Goal: Task Accomplishment & Management: Use online tool/utility

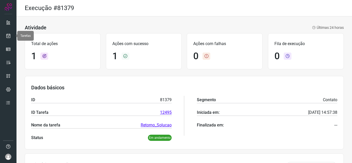
click at [10, 34] on icon at bounding box center [8, 35] width 5 height 5
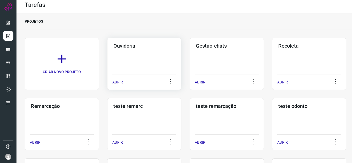
drag, startPoint x: 119, startPoint y: 79, endPoint x: 123, endPoint y: 82, distance: 4.9
click at [119, 79] on div "ABRIR" at bounding box center [144, 80] width 64 height 13
click at [120, 86] on div "ABRIR" at bounding box center [144, 80] width 64 height 13
click at [118, 80] on p "ABRIR" at bounding box center [117, 82] width 11 height 5
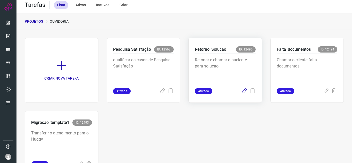
click at [242, 92] on icon at bounding box center [244, 91] width 6 height 6
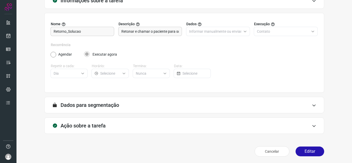
scroll to position [38, 0]
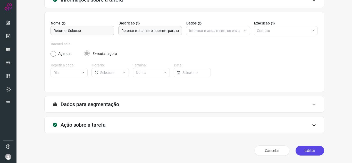
click at [307, 147] on button "Editar" at bounding box center [310, 151] width 29 height 10
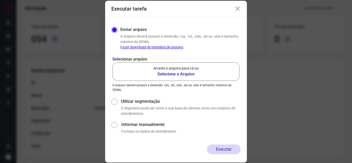
click at [193, 66] on label "Arraste o arquivo para cá ou Selecione o Arquivo" at bounding box center [175, 71] width 127 height 19
click at [0, 0] on input "Arraste o arquivo para cá ou Selecione o Arquivo" at bounding box center [0, 0] width 0 height 0
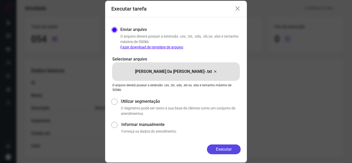
click at [233, 152] on button "Executar" at bounding box center [224, 150] width 34 height 10
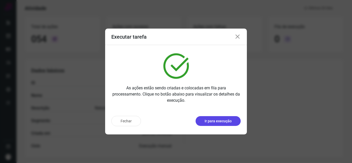
click at [229, 120] on p "Ir para execução" at bounding box center [218, 121] width 27 height 5
